Goal: Information Seeking & Learning: Get advice/opinions

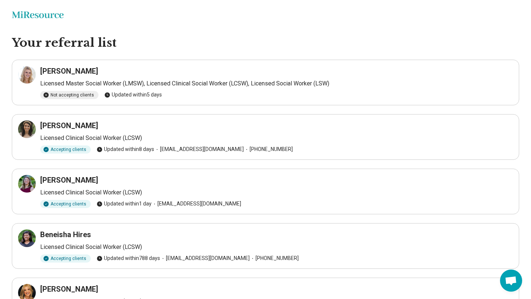
click at [120, 81] on p "Licensed Master Social Worker (LMSW), Licensed Clinical Social Worker (LCSW), L…" at bounding box center [276, 83] width 472 height 9
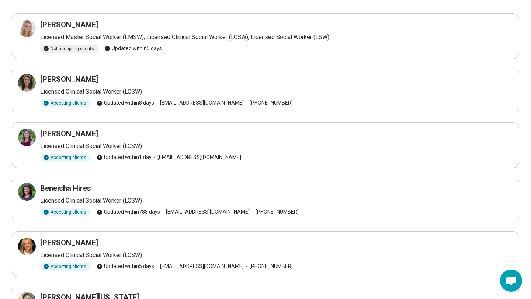
scroll to position [45, 0]
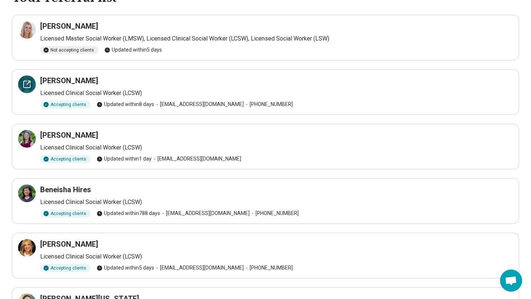
click at [20, 87] on div at bounding box center [27, 85] width 18 height 18
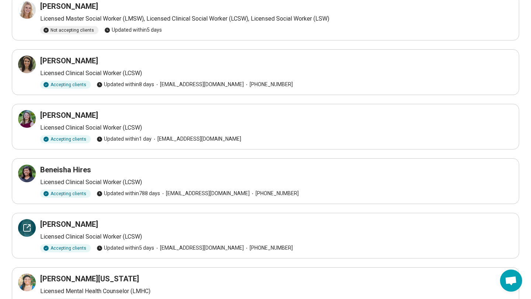
scroll to position [65, 0]
click at [30, 235] on div at bounding box center [27, 228] width 18 height 18
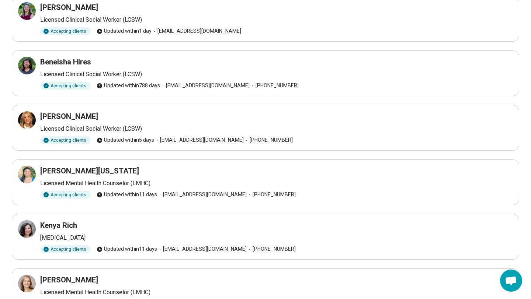
scroll to position [181, 0]
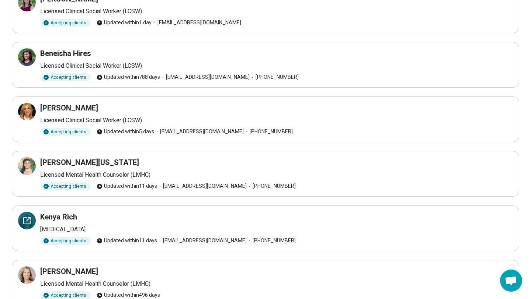
click at [30, 221] on icon at bounding box center [27, 220] width 7 height 7
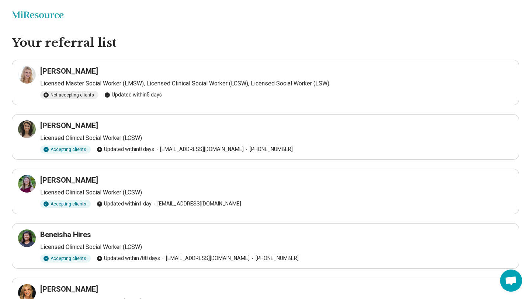
scroll to position [217, 0]
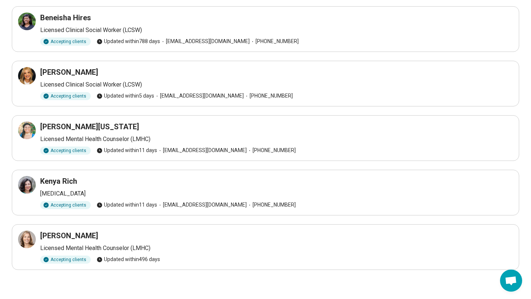
click at [69, 195] on p "[MEDICAL_DATA]" at bounding box center [276, 193] width 472 height 9
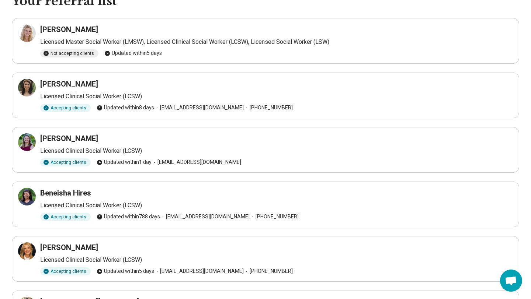
scroll to position [41, 0]
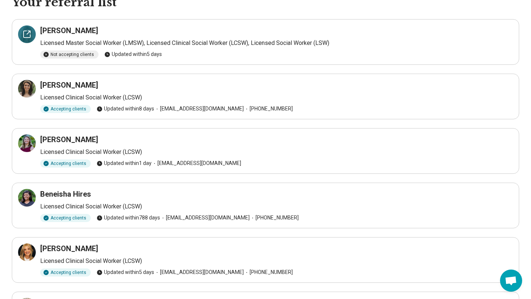
click at [32, 37] on div at bounding box center [27, 34] width 18 height 18
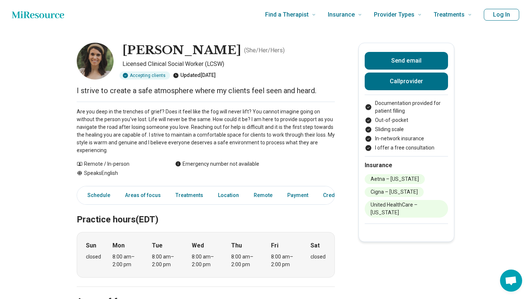
drag, startPoint x: 193, startPoint y: 123, endPoint x: 193, endPoint y: 130, distance: 6.3
click at [193, 130] on p "Are you deep in the trenches of grief? Does it feel like the fog will never lif…" at bounding box center [206, 131] width 258 height 46
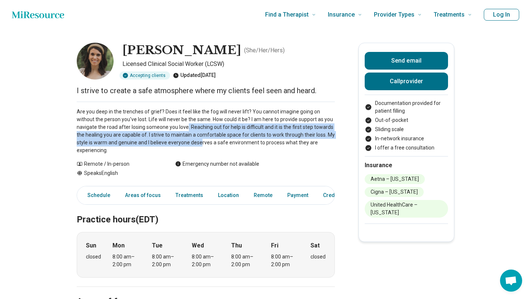
drag, startPoint x: 166, startPoint y: 130, endPoint x: 199, endPoint y: 143, distance: 35.4
click at [199, 143] on p "Are you deep in the trenches of grief? Does it feel like the fog will never lif…" at bounding box center [206, 131] width 258 height 46
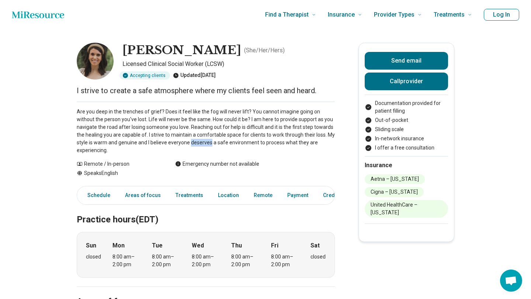
click at [199, 143] on p "Are you deep in the trenches of grief? Does it feel like the fog will never lif…" at bounding box center [206, 131] width 258 height 46
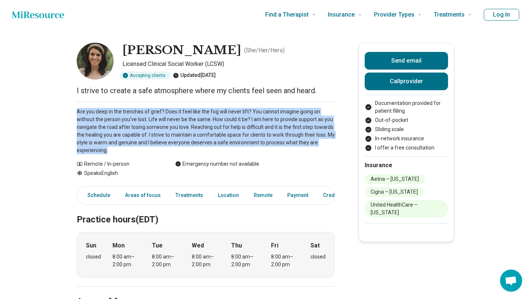
click at [199, 143] on p "Are you deep in the trenches of grief? Does it feel like the fog will never lif…" at bounding box center [206, 131] width 258 height 46
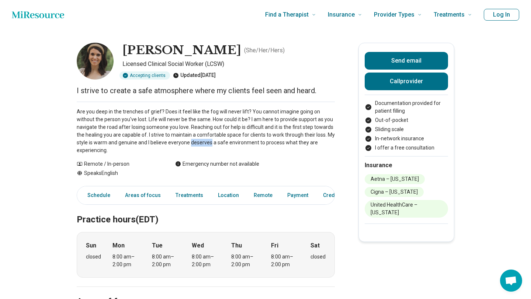
click at [199, 143] on p "Are you deep in the trenches of grief? Does it feel like the fog will never lif…" at bounding box center [206, 131] width 258 height 46
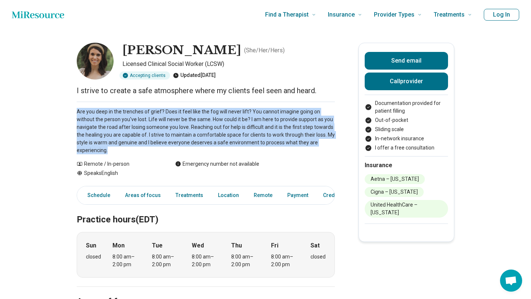
click at [199, 143] on p "Are you deep in the trenches of grief? Does it feel like the fog will never lif…" at bounding box center [206, 131] width 258 height 46
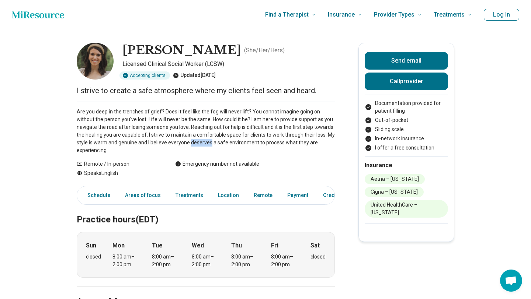
click at [199, 143] on p "Are you deep in the trenches of grief? Does it feel like the fog will never lif…" at bounding box center [206, 131] width 258 height 46
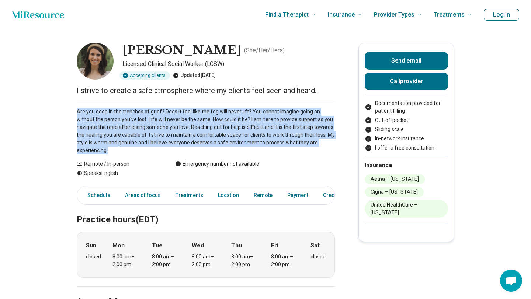
click at [199, 143] on p "Are you deep in the trenches of grief? Does it feel like the fog will never lif…" at bounding box center [206, 131] width 258 height 46
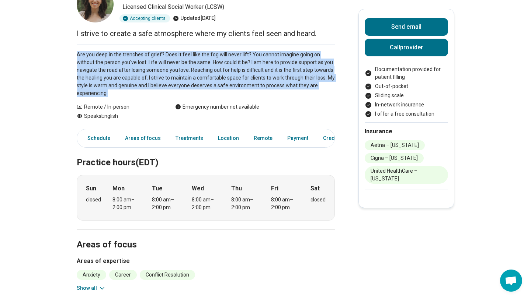
scroll to position [59, 0]
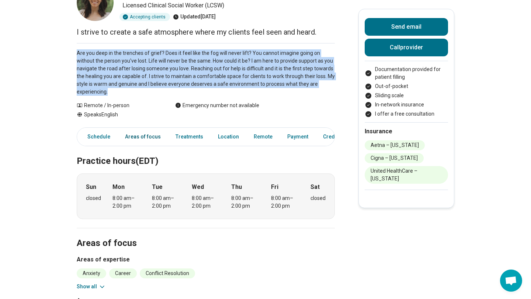
click at [133, 144] on link "Areas of focus" at bounding box center [142, 136] width 45 height 15
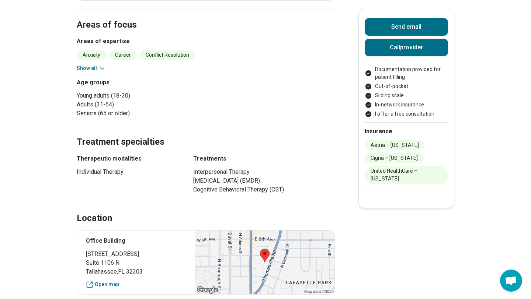
scroll to position [278, 0]
click at [100, 67] on icon at bounding box center [101, 67] width 7 height 7
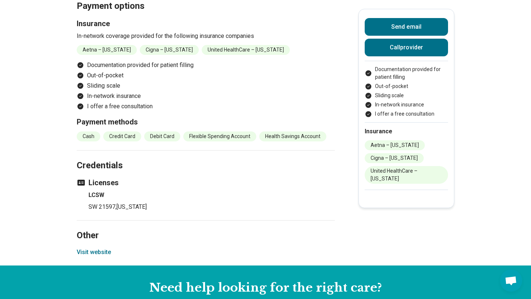
scroll to position [721, 0]
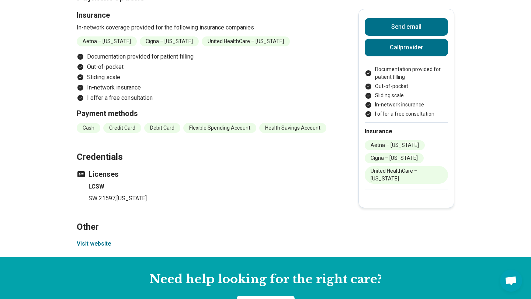
click at [83, 248] on button "Visit website" at bounding box center [94, 243] width 34 height 9
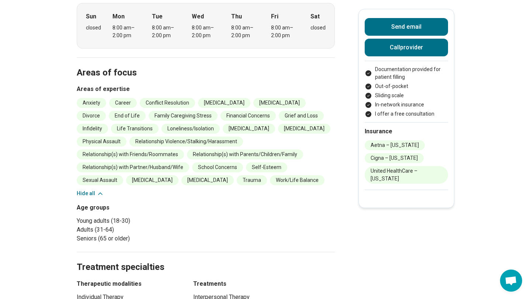
scroll to position [0, 0]
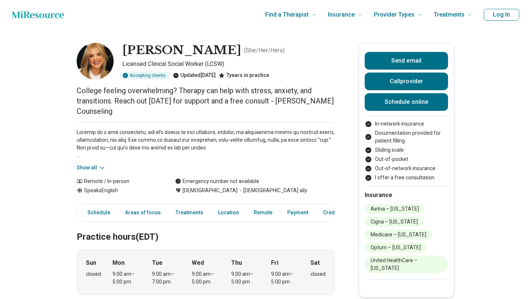
click at [185, 88] on p "College feeling overwhelming? Therapy can help with stress, anxiety, and transi…" at bounding box center [206, 100] width 258 height 31
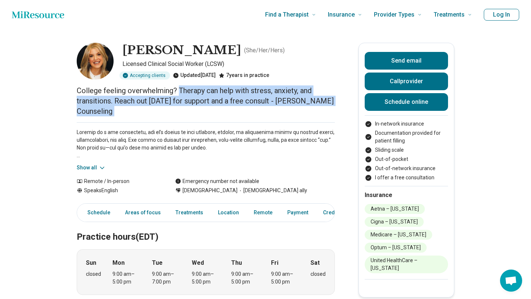
drag, startPoint x: 185, startPoint y: 88, endPoint x: 184, endPoint y: 112, distance: 24.3
click at [184, 112] on p "College feeling overwhelming? Therapy can help with stress, anxiety, and transi…" at bounding box center [206, 100] width 258 height 31
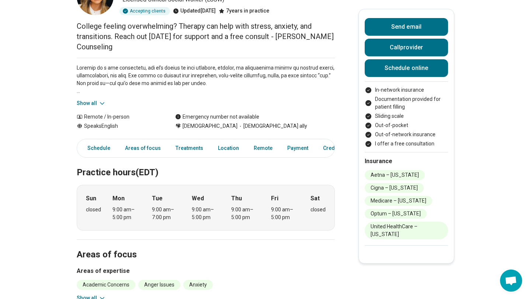
scroll to position [66, 0]
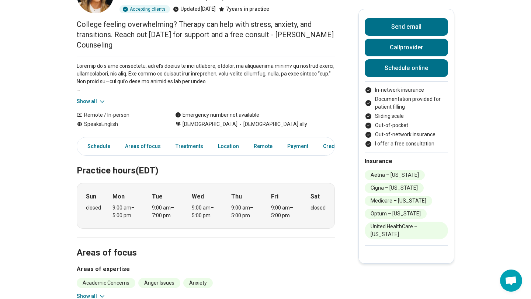
click at [94, 98] on button "Show all" at bounding box center [91, 102] width 29 height 8
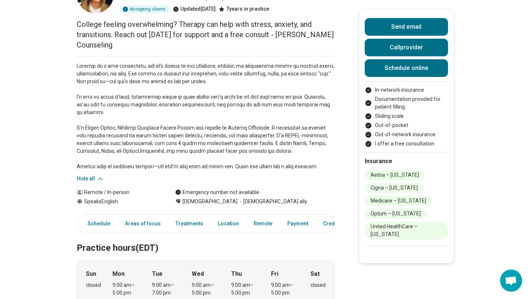
click at [111, 98] on p at bounding box center [206, 116] width 258 height 108
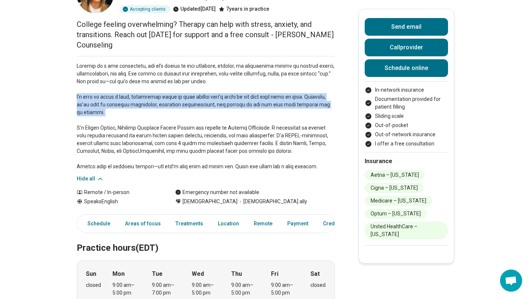
click at [111, 98] on p at bounding box center [206, 116] width 258 height 108
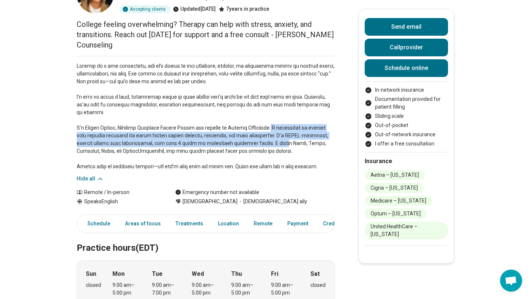
drag, startPoint x: 273, startPoint y: 130, endPoint x: 280, endPoint y: 140, distance: 11.8
click at [280, 140] on p at bounding box center [206, 116] width 258 height 108
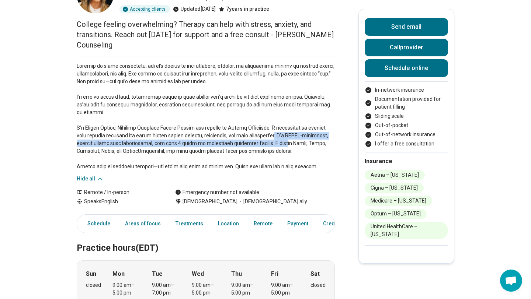
drag, startPoint x: 270, startPoint y: 136, endPoint x: 278, endPoint y: 146, distance: 12.9
click at [278, 146] on p at bounding box center [206, 116] width 258 height 108
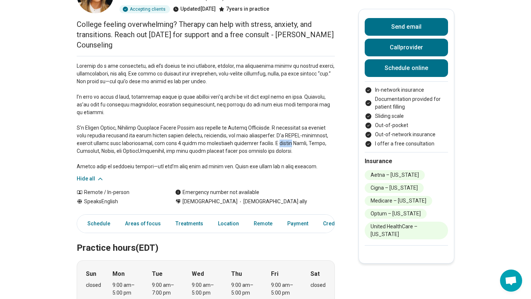
click at [278, 146] on p at bounding box center [206, 116] width 258 height 108
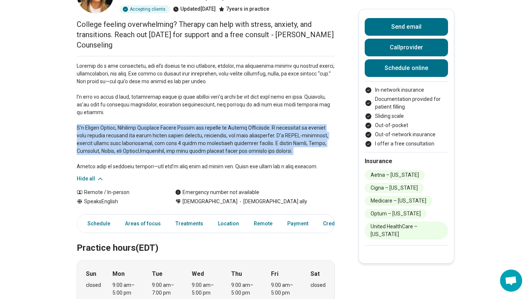
click at [278, 146] on p at bounding box center [206, 116] width 258 height 108
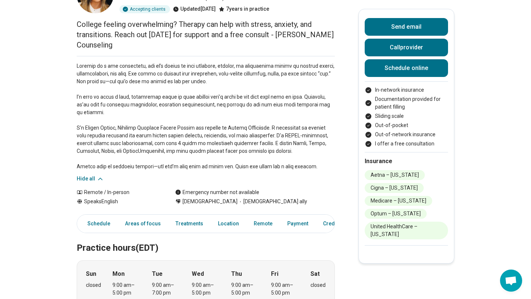
click at [266, 145] on p at bounding box center [206, 116] width 258 height 108
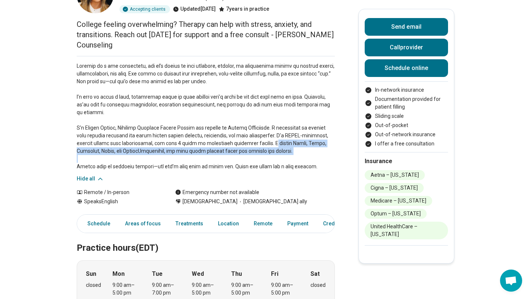
drag, startPoint x: 266, startPoint y: 145, endPoint x: 294, endPoint y: 159, distance: 31.3
click at [294, 159] on p at bounding box center [206, 116] width 258 height 108
drag, startPoint x: 294, startPoint y: 159, endPoint x: 266, endPoint y: 146, distance: 30.7
click at [266, 146] on p at bounding box center [206, 116] width 258 height 108
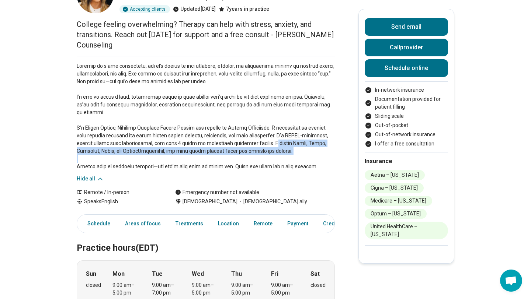
click at [266, 146] on p at bounding box center [206, 116] width 258 height 108
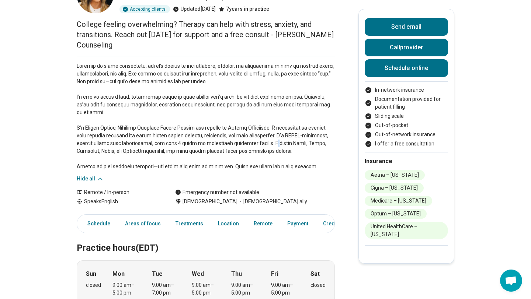
click at [266, 146] on p at bounding box center [206, 116] width 258 height 108
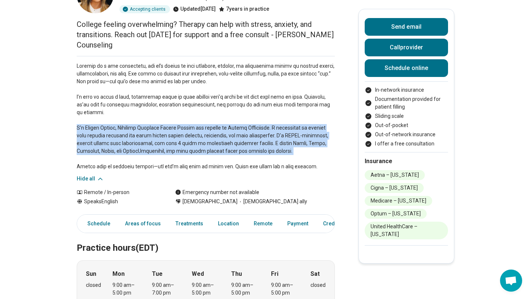
click at [266, 146] on p at bounding box center [206, 116] width 258 height 108
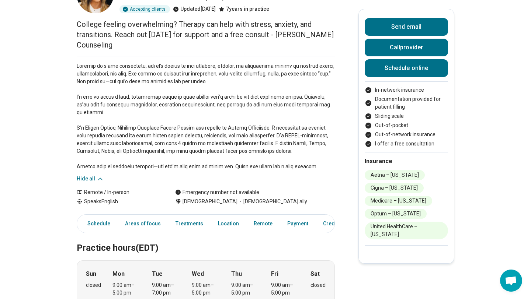
click at [266, 164] on p at bounding box center [206, 116] width 258 height 108
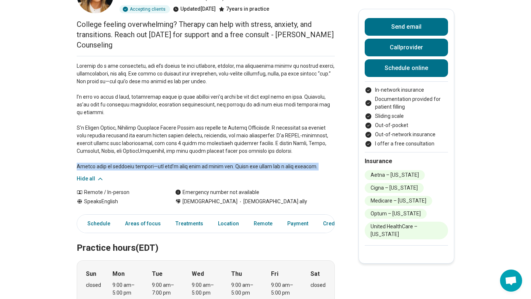
click at [266, 164] on p at bounding box center [206, 116] width 258 height 108
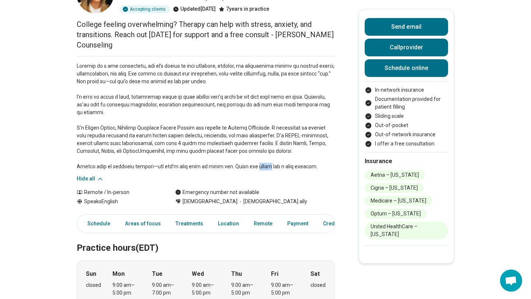
click at [266, 164] on p at bounding box center [206, 116] width 258 height 108
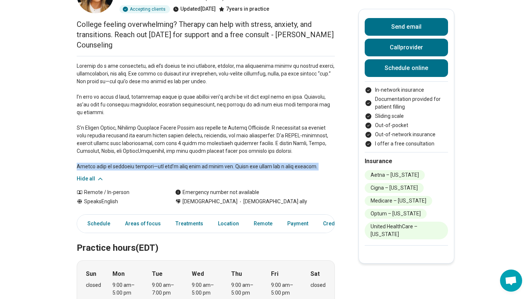
drag, startPoint x: 266, startPoint y: 164, endPoint x: 269, endPoint y: 98, distance: 65.7
click at [266, 153] on p at bounding box center [206, 116] width 258 height 108
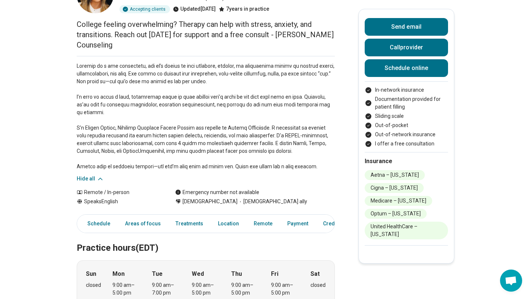
click at [269, 98] on p at bounding box center [206, 116] width 258 height 108
click at [242, 201] on span "LGBTQIA+ ally" at bounding box center [272, 202] width 70 height 8
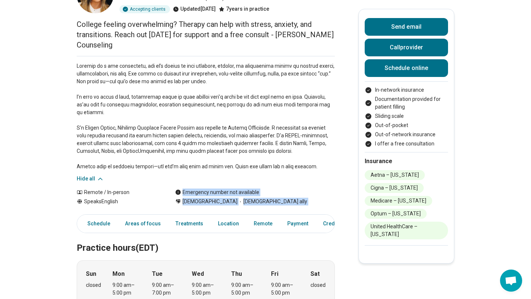
drag, startPoint x: 242, startPoint y: 201, endPoint x: 225, endPoint y: 189, distance: 20.4
click at [225, 189] on div "Remote / In-person Speaks English Emergency number not available Cisgender Woma…" at bounding box center [206, 197] width 258 height 17
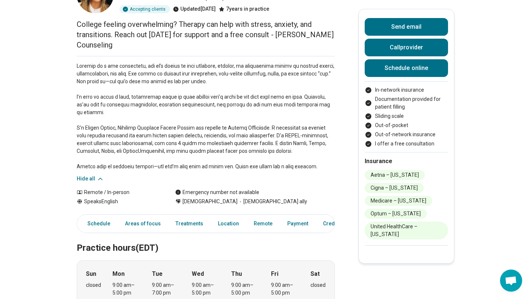
click at [233, 171] on div "Hide all" at bounding box center [206, 119] width 258 height 127
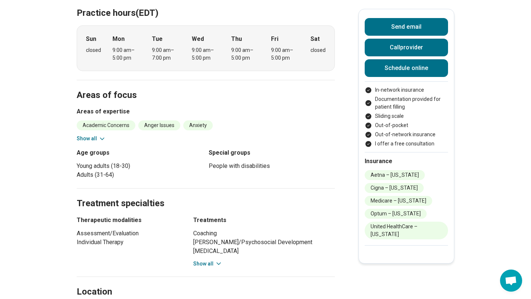
scroll to position [302, 0]
click at [100, 139] on icon at bounding box center [101, 137] width 7 height 7
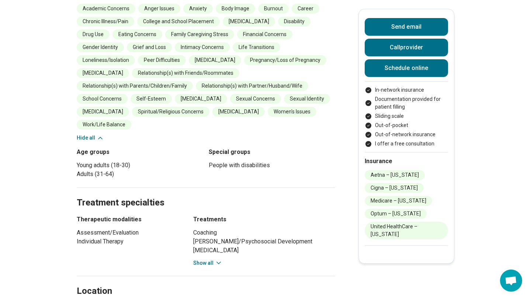
scroll to position [551, 0]
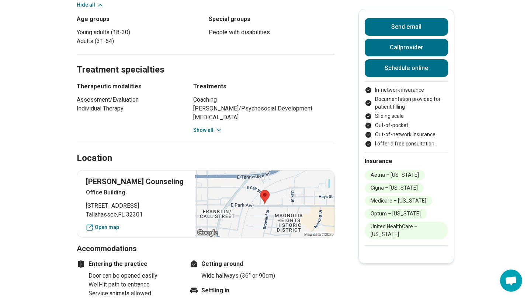
click at [209, 126] on button "Show all" at bounding box center [207, 130] width 29 height 8
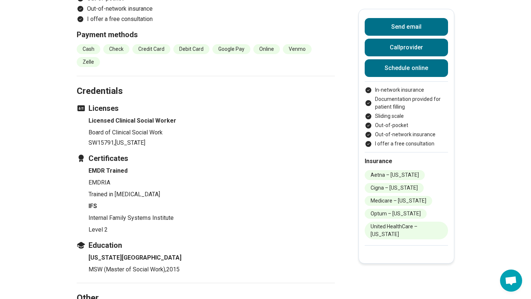
scroll to position [1232, 0]
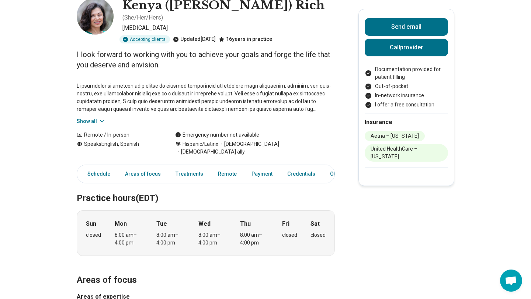
scroll to position [45, 0]
click at [86, 117] on button "Show all" at bounding box center [91, 121] width 29 height 8
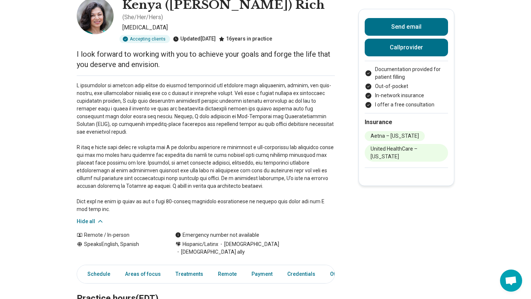
click at [190, 102] on p at bounding box center [206, 148] width 258 height 132
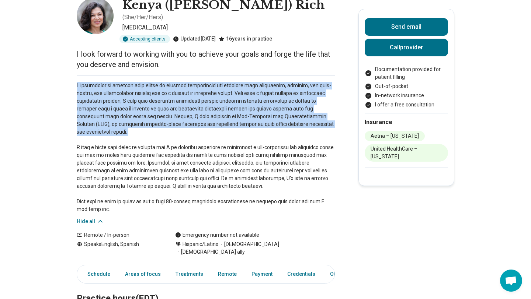
drag, startPoint x: 190, startPoint y: 102, endPoint x: 212, endPoint y: 80, distance: 31.3
click at [212, 82] on p at bounding box center [206, 148] width 258 height 132
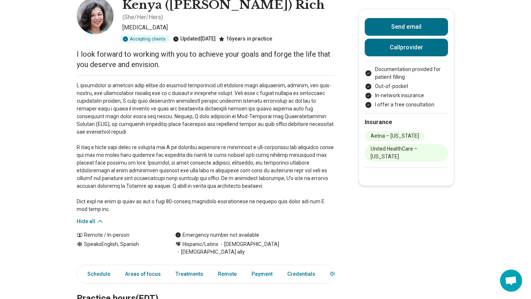
click at [241, 84] on p at bounding box center [206, 148] width 258 height 132
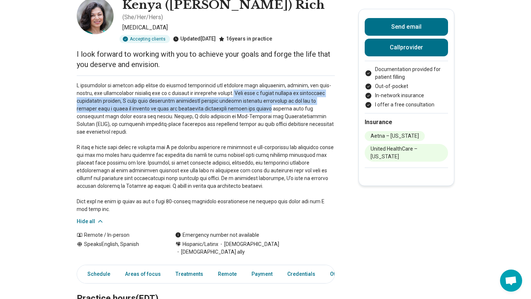
drag, startPoint x: 241, startPoint y: 84, endPoint x: 241, endPoint y: 101, distance: 16.9
click at [241, 101] on p at bounding box center [206, 148] width 258 height 132
click at [250, 94] on p at bounding box center [206, 148] width 258 height 132
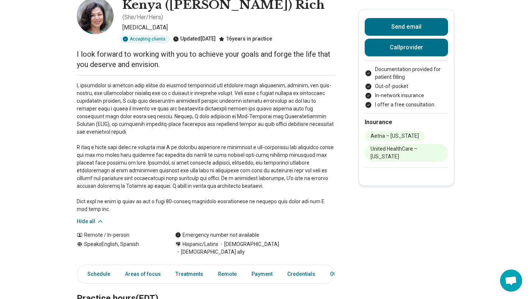
click at [250, 85] on p at bounding box center [206, 148] width 258 height 132
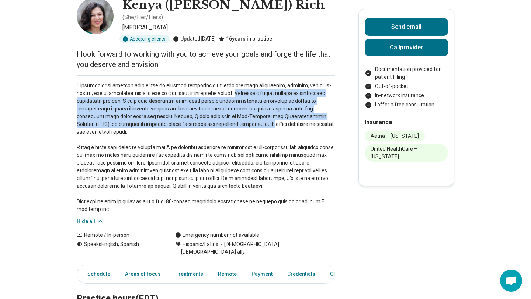
drag, startPoint x: 250, startPoint y: 85, endPoint x: 215, endPoint y: 117, distance: 47.0
click at [215, 117] on p at bounding box center [206, 148] width 258 height 132
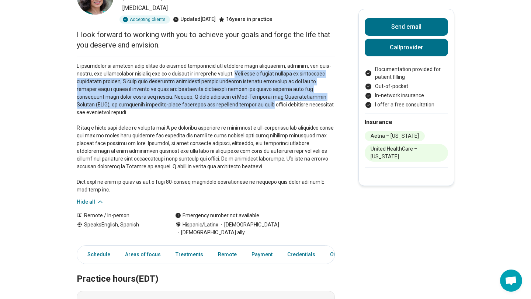
scroll to position [66, 0]
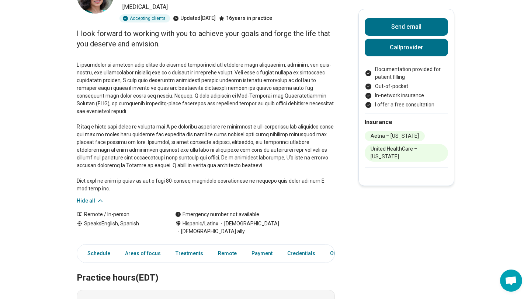
click at [215, 117] on p at bounding box center [206, 127] width 258 height 132
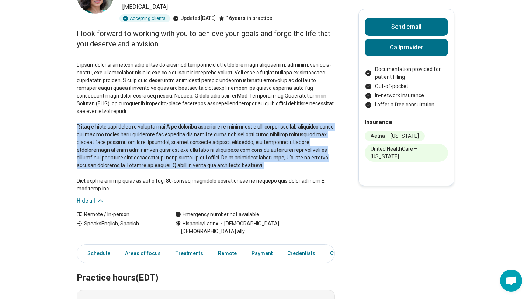
click at [215, 117] on p at bounding box center [206, 127] width 258 height 132
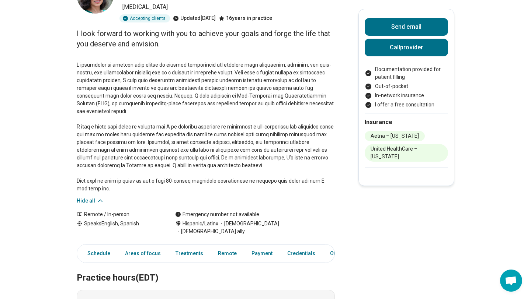
click at [229, 144] on p at bounding box center [206, 127] width 258 height 132
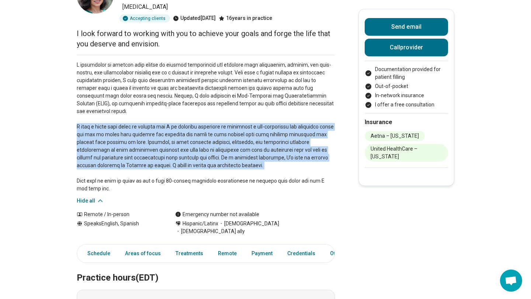
click at [229, 144] on p at bounding box center [206, 127] width 258 height 132
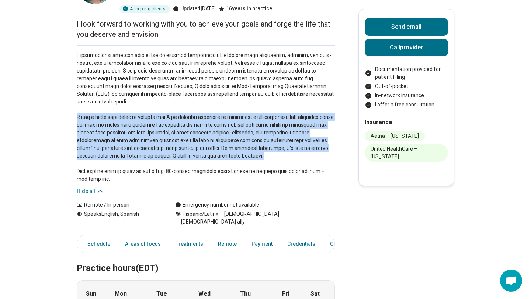
scroll to position [77, 0]
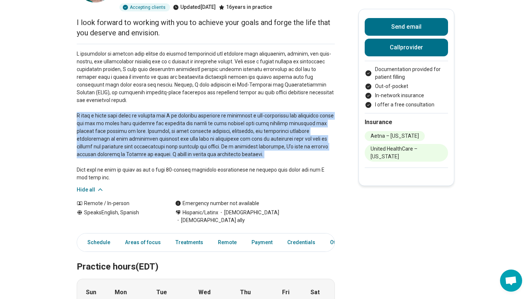
click at [229, 144] on p at bounding box center [206, 116] width 258 height 132
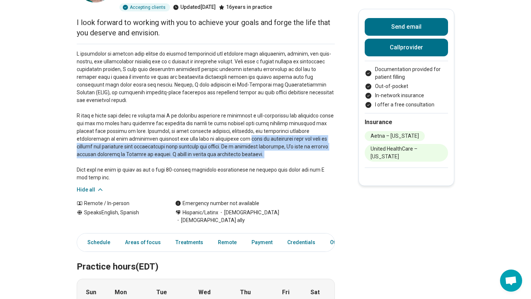
drag, startPoint x: 229, startPoint y: 144, endPoint x: 210, endPoint y: 129, distance: 24.3
click at [210, 129] on p at bounding box center [206, 116] width 258 height 132
click at [221, 137] on p at bounding box center [206, 116] width 258 height 132
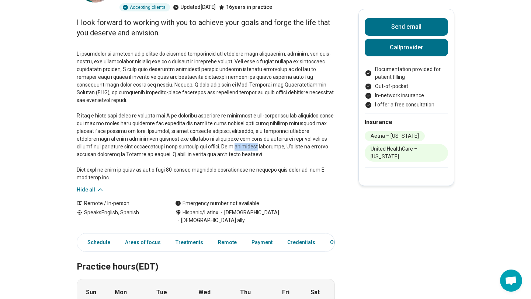
click at [221, 137] on p at bounding box center [206, 116] width 258 height 132
click at [204, 137] on p at bounding box center [206, 116] width 258 height 132
drag, startPoint x: 204, startPoint y: 137, endPoint x: 224, endPoint y: 141, distance: 20.3
click at [224, 141] on p at bounding box center [206, 116] width 258 height 132
click at [224, 144] on p at bounding box center [206, 116] width 258 height 132
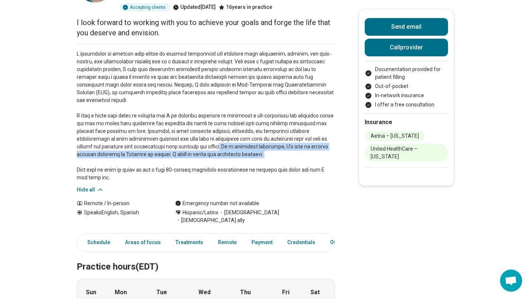
drag, startPoint x: 224, startPoint y: 144, endPoint x: 195, endPoint y: 137, distance: 29.1
click at [195, 137] on p at bounding box center [206, 116] width 258 height 132
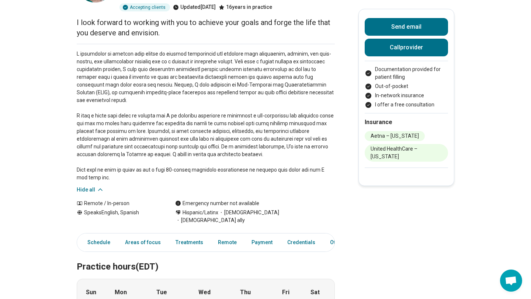
click at [216, 146] on p at bounding box center [206, 116] width 258 height 132
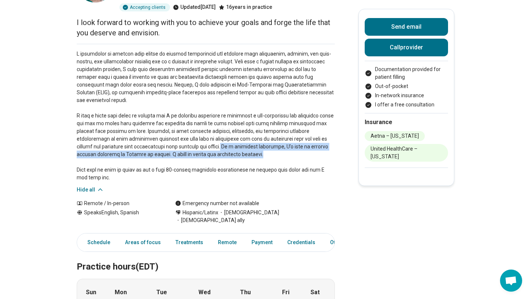
drag, startPoint x: 216, startPoint y: 146, endPoint x: 199, endPoint y: 139, distance: 19.0
click at [197, 139] on p at bounding box center [206, 116] width 258 height 132
click at [210, 139] on p at bounding box center [206, 116] width 258 height 132
drag, startPoint x: 210, startPoint y: 139, endPoint x: 210, endPoint y: 149, distance: 10.3
click at [210, 149] on p at bounding box center [206, 116] width 258 height 132
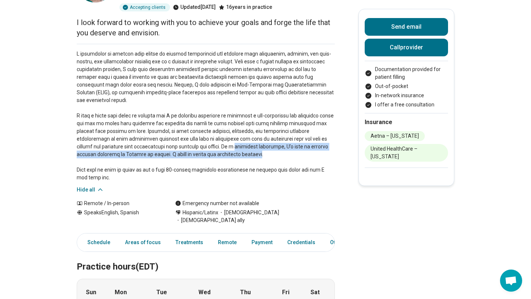
click at [210, 149] on p at bounding box center [206, 116] width 258 height 132
drag, startPoint x: 210, startPoint y: 149, endPoint x: 188, endPoint y: 136, distance: 25.3
click at [188, 136] on p at bounding box center [206, 116] width 258 height 132
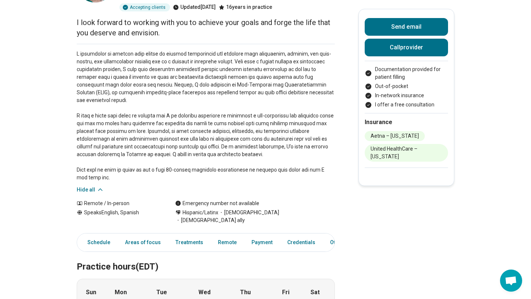
click at [178, 157] on p at bounding box center [206, 116] width 258 height 132
drag, startPoint x: 178, startPoint y: 157, endPoint x: 179, endPoint y: 162, distance: 5.6
click at [179, 162] on p at bounding box center [206, 116] width 258 height 132
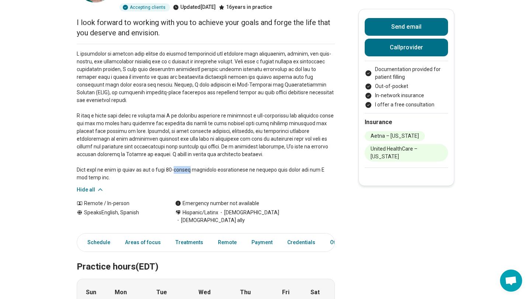
click at [179, 162] on p at bounding box center [206, 116] width 258 height 132
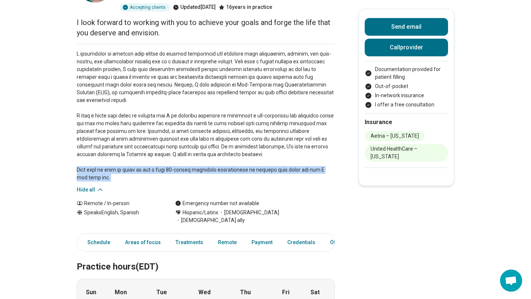
click at [179, 162] on p at bounding box center [206, 116] width 258 height 132
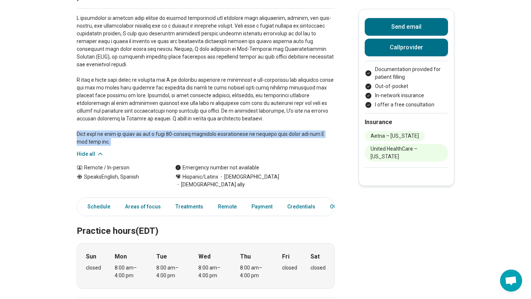
scroll to position [113, 0]
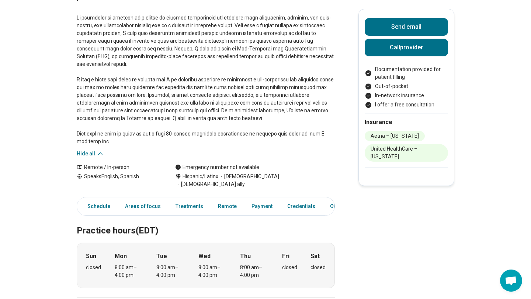
click at [197, 164] on div "Emergency number not available" at bounding box center [217, 168] width 84 height 8
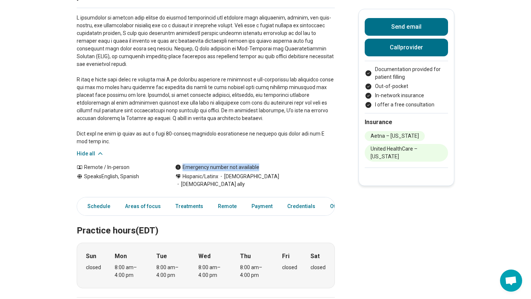
drag, startPoint x: 197, startPoint y: 161, endPoint x: 208, endPoint y: 159, distance: 10.5
click at [209, 164] on div "Emergency number not available" at bounding box center [217, 168] width 84 height 8
click at [208, 164] on div "Emergency number not available" at bounding box center [217, 168] width 84 height 8
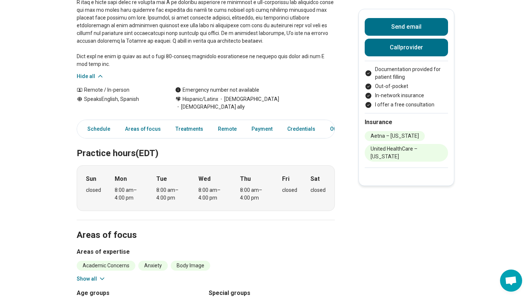
scroll to position [211, 0]
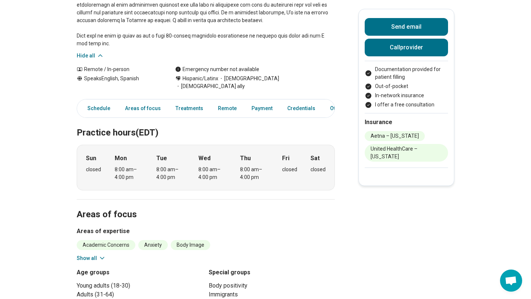
click at [213, 166] on div "8:00 am – 4:00 pm" at bounding box center [212, 173] width 28 height 15
drag, startPoint x: 213, startPoint y: 162, endPoint x: 178, endPoint y: 150, distance: 37.1
click at [178, 150] on div "Sun closed Mon 8:00 am – 4:00 pm Tue 8:00 am – 4:00 pm Wed 8:00 am – 4:00 pm Th…" at bounding box center [206, 168] width 258 height 46
click at [178, 166] on div "8:00 am – 4:00 pm" at bounding box center [170, 173] width 28 height 15
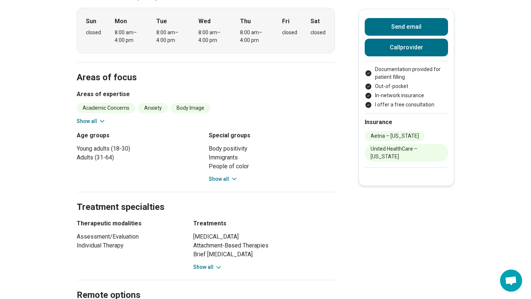
scroll to position [362, 0]
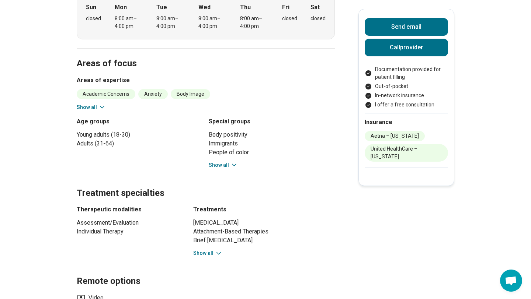
click at [235, 169] on h2 "Treatment specialties" at bounding box center [206, 184] width 258 height 30
click at [227, 169] on h2 "Treatment specialties" at bounding box center [206, 184] width 258 height 30
click at [225, 161] on button "Show all" at bounding box center [223, 165] width 29 height 8
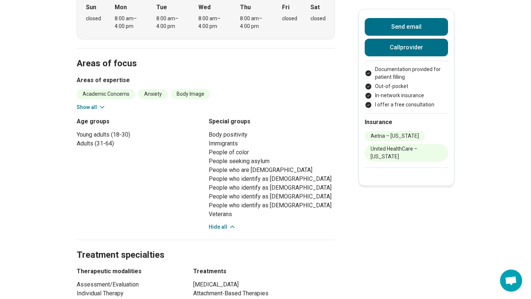
click at [223, 157] on li "People seeking asylum" at bounding box center [272, 161] width 126 height 9
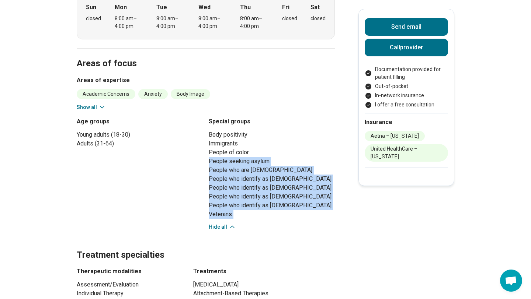
drag, startPoint x: 223, startPoint y: 145, endPoint x: 223, endPoint y: 196, distance: 51.2
click at [223, 196] on ul "Body positivity Immigrants People of color People seeking asylum People who are…" at bounding box center [272, 174] width 126 height 88
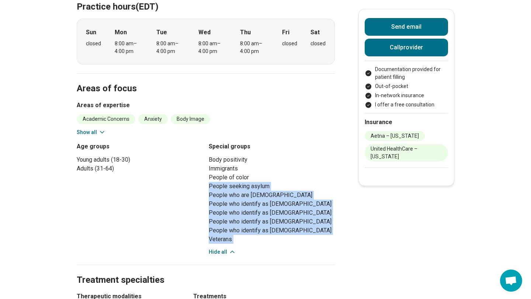
scroll to position [339, 0]
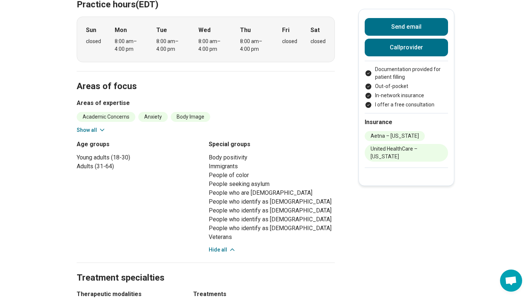
click at [243, 153] on li "Body positivity" at bounding box center [272, 157] width 126 height 9
drag, startPoint x: 243, startPoint y: 145, endPoint x: 241, endPoint y: 154, distance: 9.4
click at [241, 155] on ul "Body positivity Immigrants People of color People seeking asylum People who are…" at bounding box center [272, 197] width 126 height 88
click at [241, 171] on li "People of color" at bounding box center [272, 175] width 126 height 9
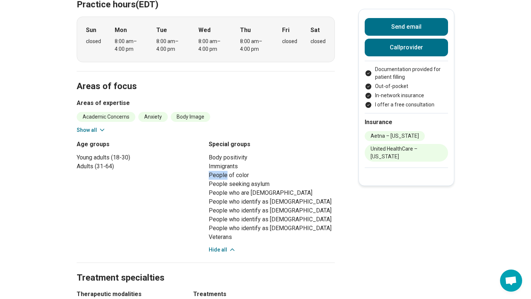
click at [241, 171] on li "People of color" at bounding box center [272, 175] width 126 height 9
drag, startPoint x: 241, startPoint y: 154, endPoint x: 241, endPoint y: 178, distance: 23.9
click at [241, 178] on ul "Body positivity Immigrants People of color People seeking asylum People who are…" at bounding box center [272, 197] width 126 height 88
click at [237, 197] on li "People who identify as gay" at bounding box center [272, 201] width 126 height 9
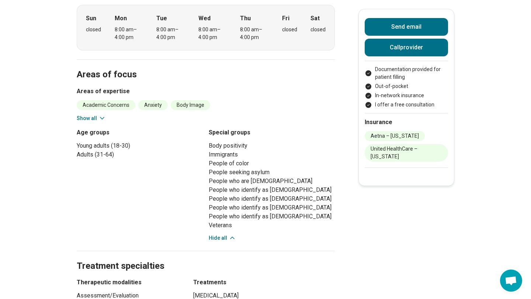
click at [89, 115] on button "Show all" at bounding box center [91, 119] width 29 height 8
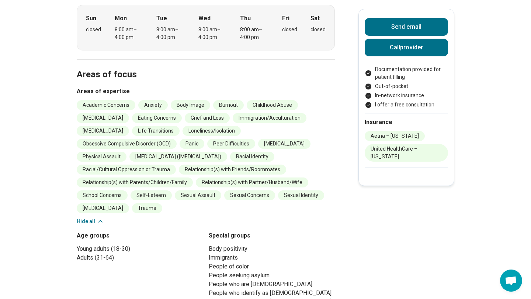
click at [232, 113] on li "Immigration/Acculturation" at bounding box center [269, 118] width 74 height 10
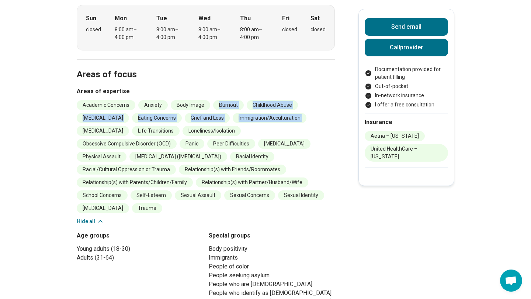
drag, startPoint x: 231, startPoint y: 102, endPoint x: 227, endPoint y: 87, distance: 15.1
click at [228, 100] on ul "Academic Concerns Anxiety Body Image Burnout Childhood Abuse Depression Eating …" at bounding box center [206, 156] width 258 height 113
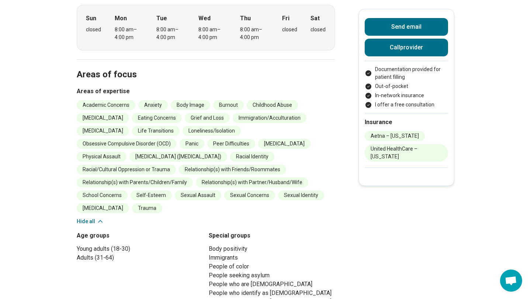
click at [176, 139] on li "Obsessive Compulsive Disorder (OCD)" at bounding box center [127, 144] width 100 height 10
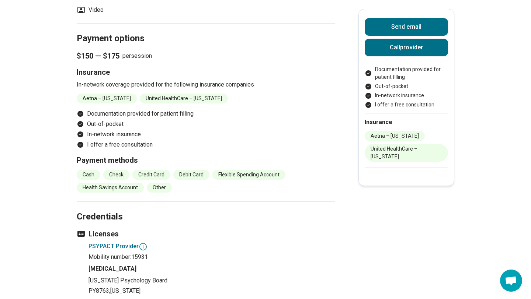
scroll to position [890, 0]
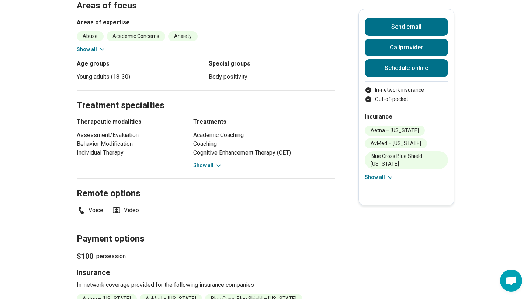
scroll to position [339, 0]
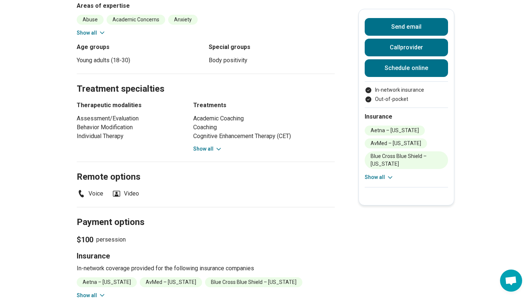
click at [211, 150] on button "Show all" at bounding box center [207, 149] width 29 height 8
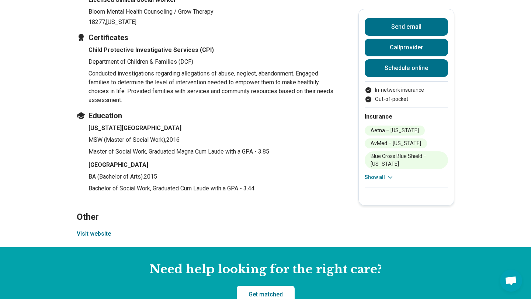
scroll to position [915, 0]
